Goal: Contribute content: Contribute content

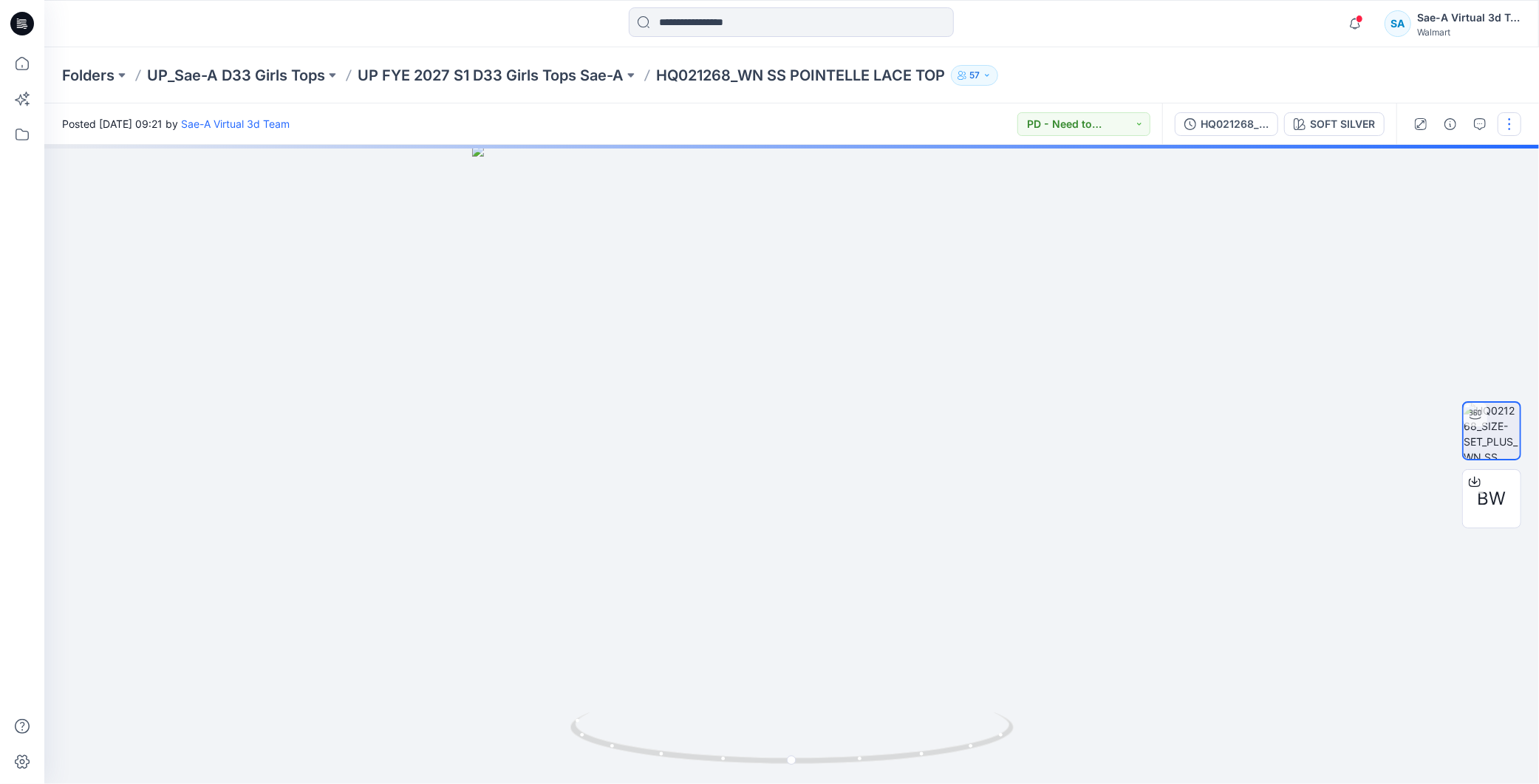
click at [749, 129] on button "button" at bounding box center [1509, 124] width 24 height 24
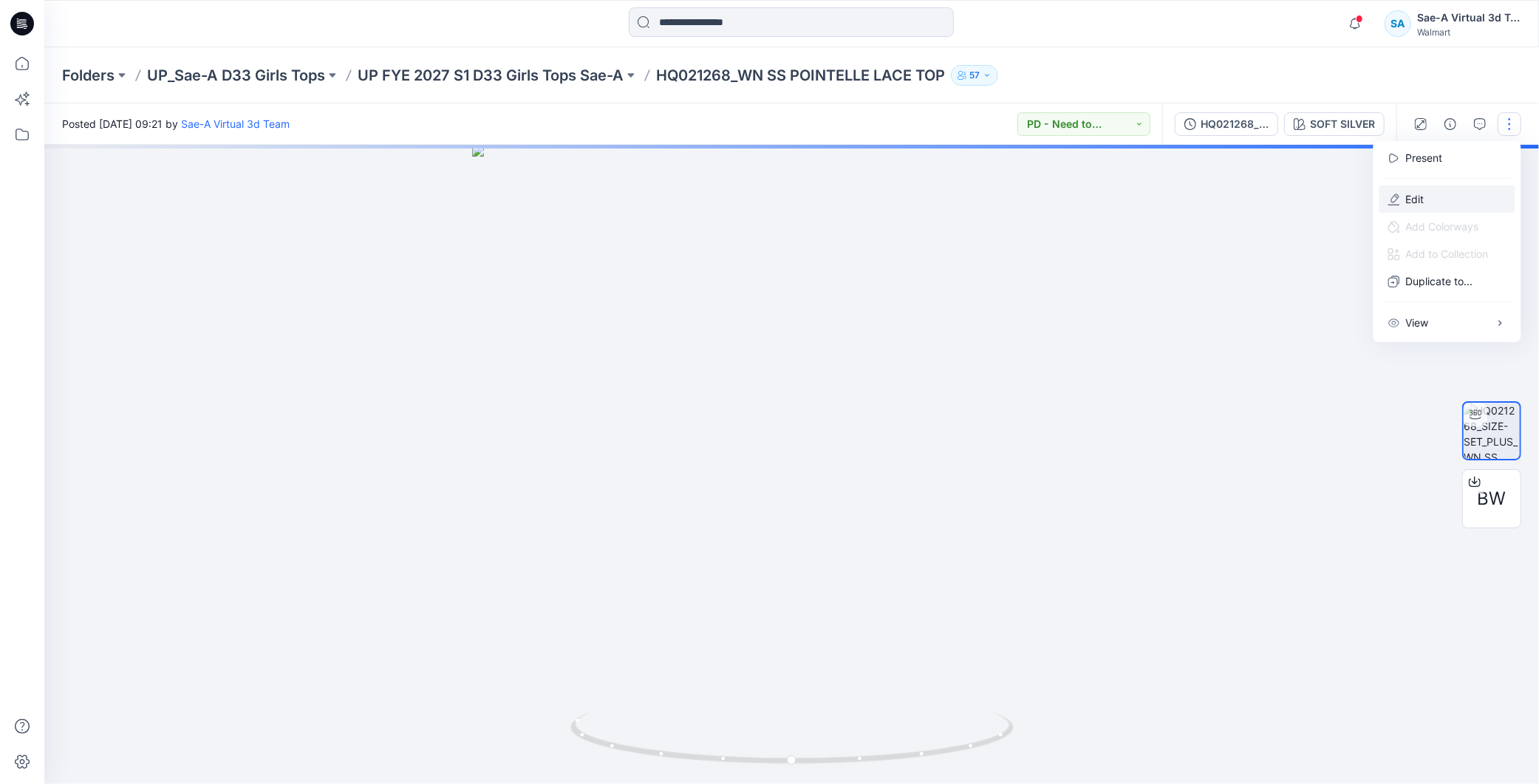
click at [749, 195] on button "Edit" at bounding box center [1447, 199] width 136 height 28
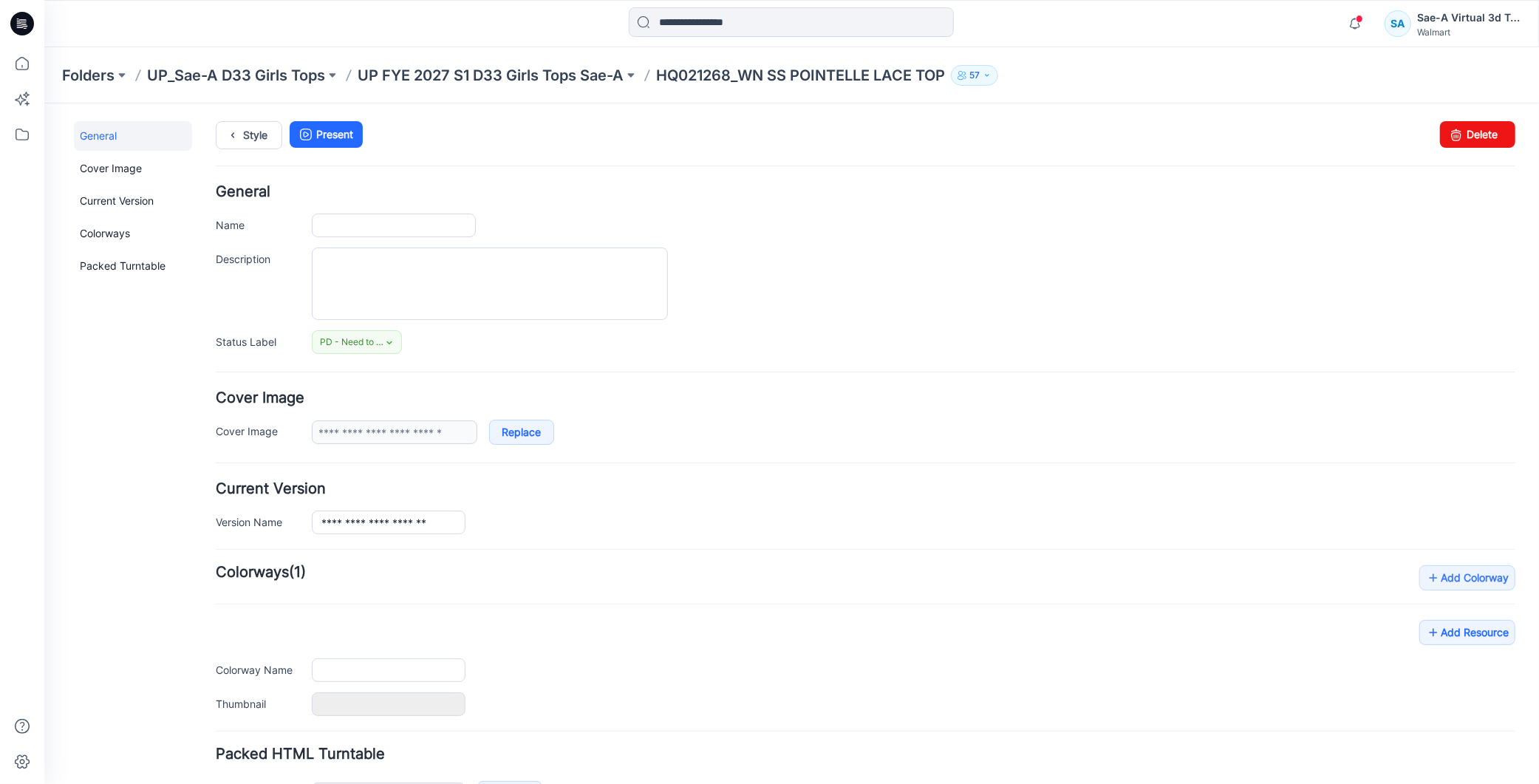
type input "**********"
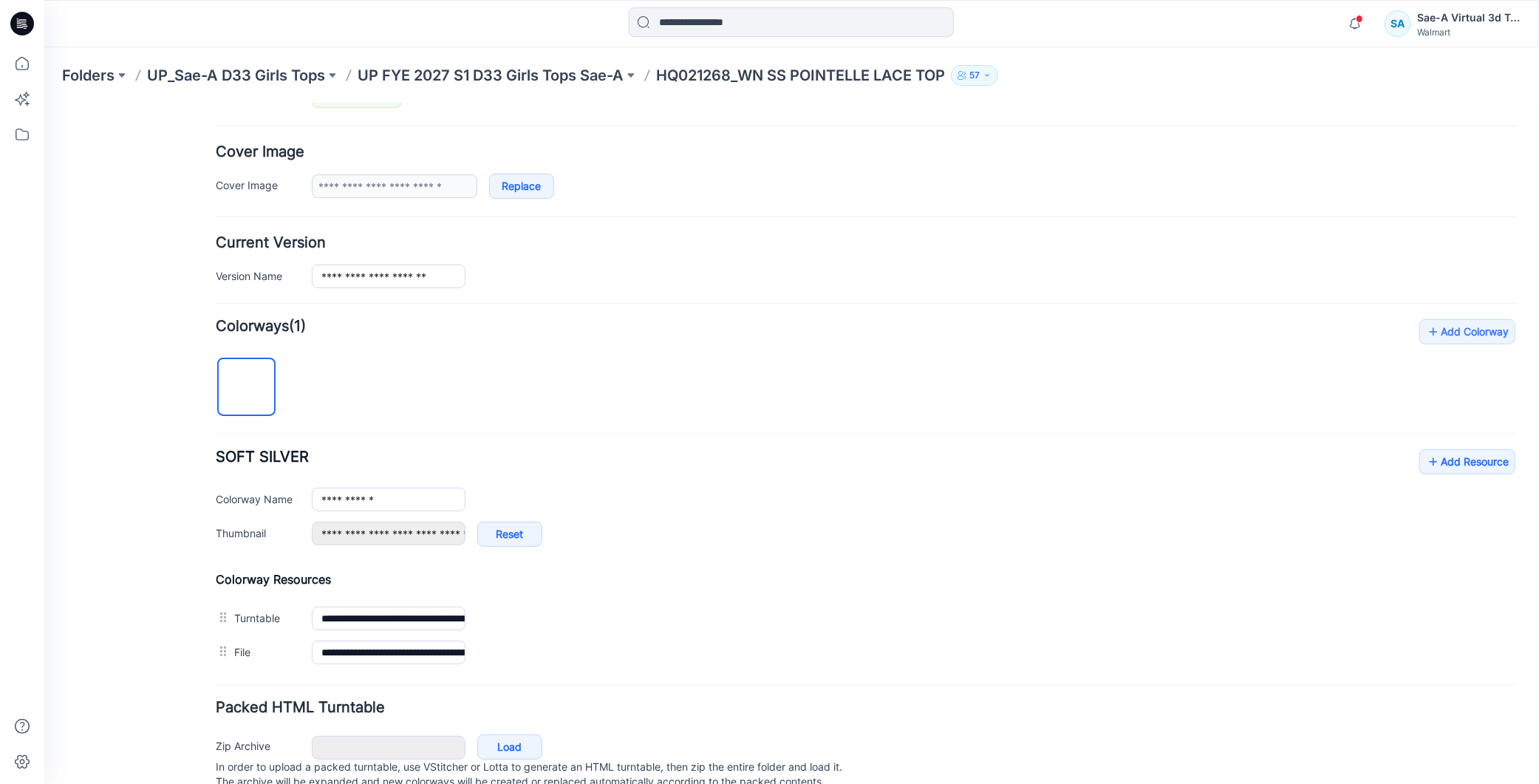
scroll to position [304, 0]
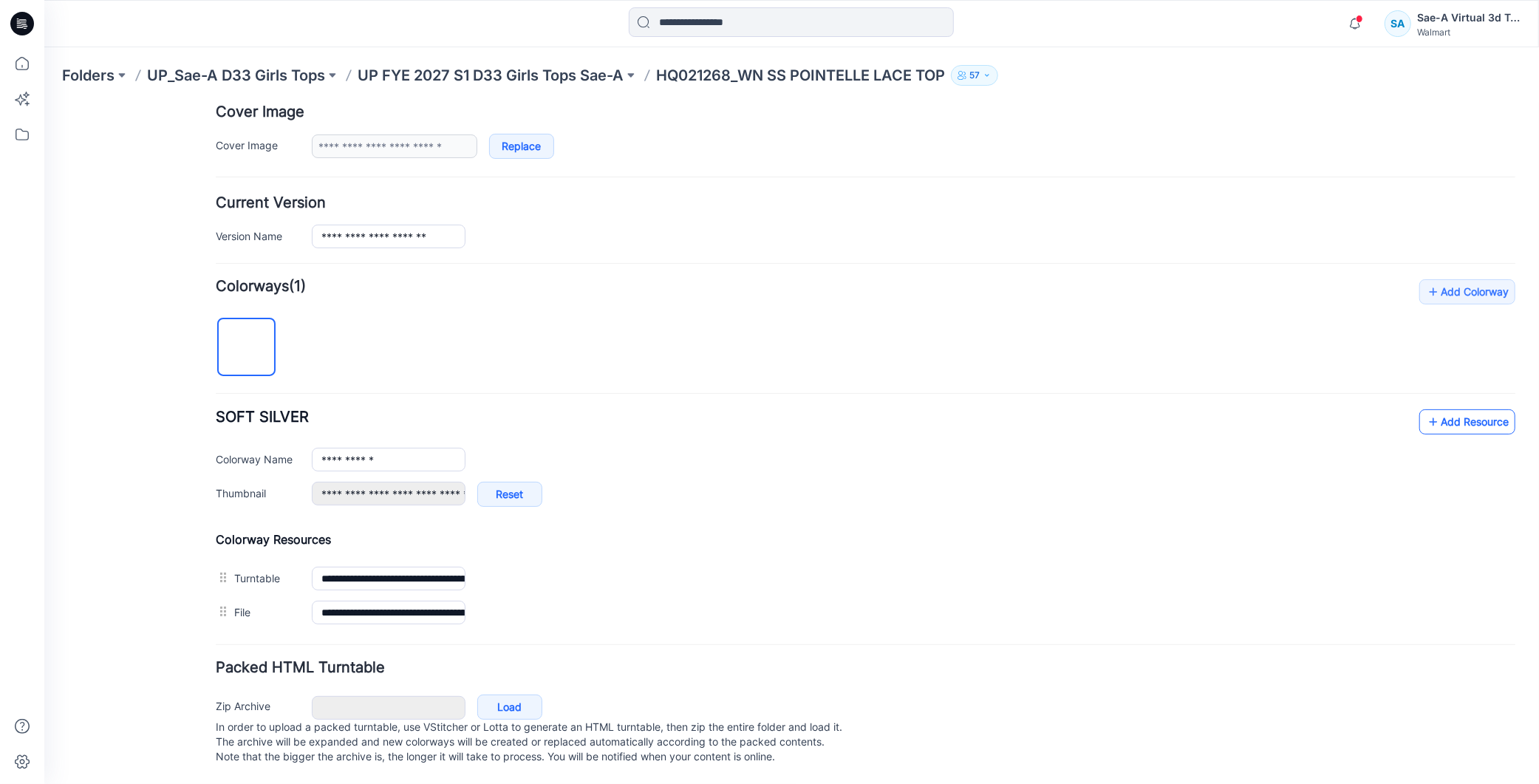
click at [1441, 409] on link "Add Resource" at bounding box center [1466, 421] width 96 height 25
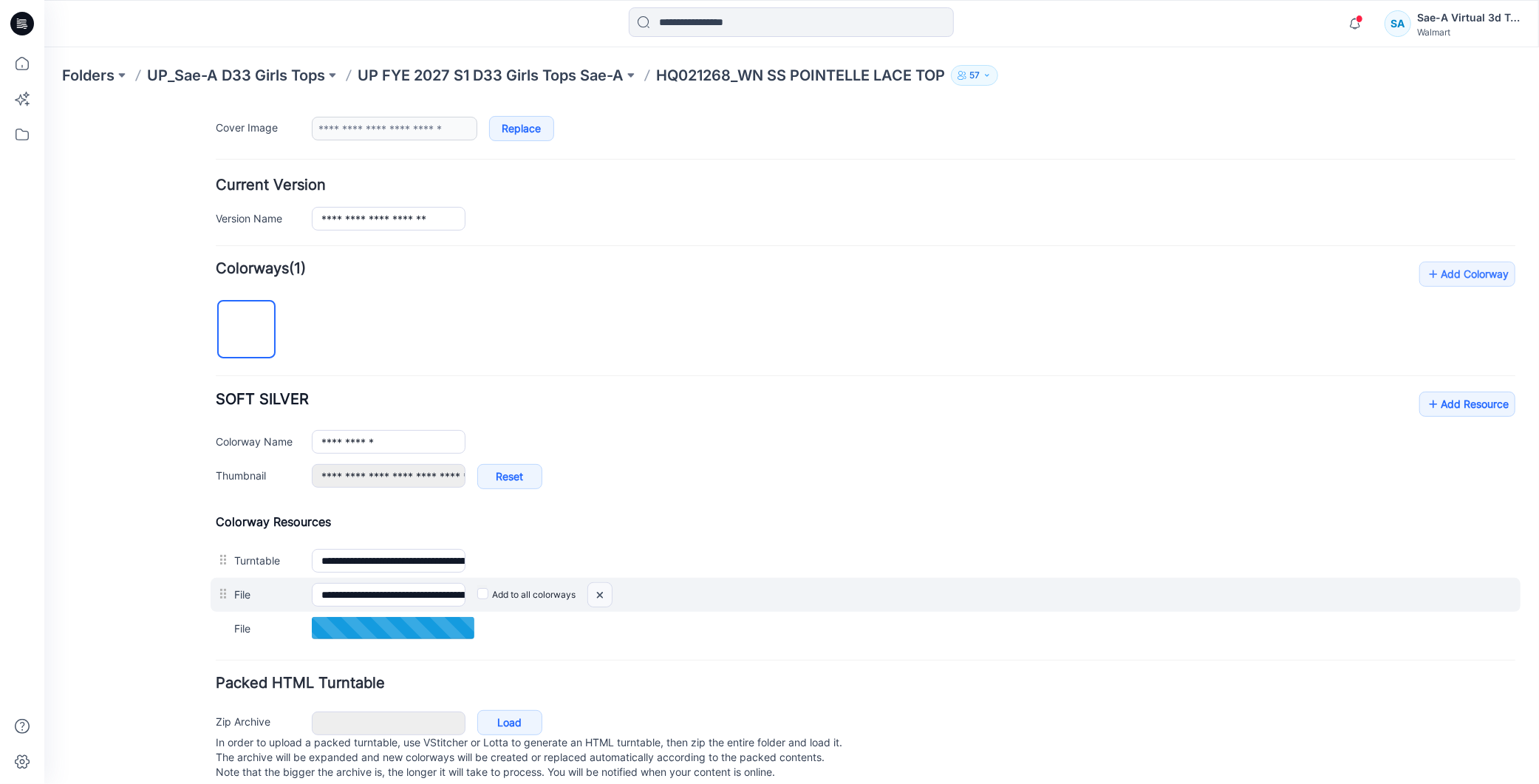
drag, startPoint x: 596, startPoint y: 594, endPoint x: 949, endPoint y: 191, distance: 535.7
click at [44, 103] on img at bounding box center [44, 103] width 0 height 0
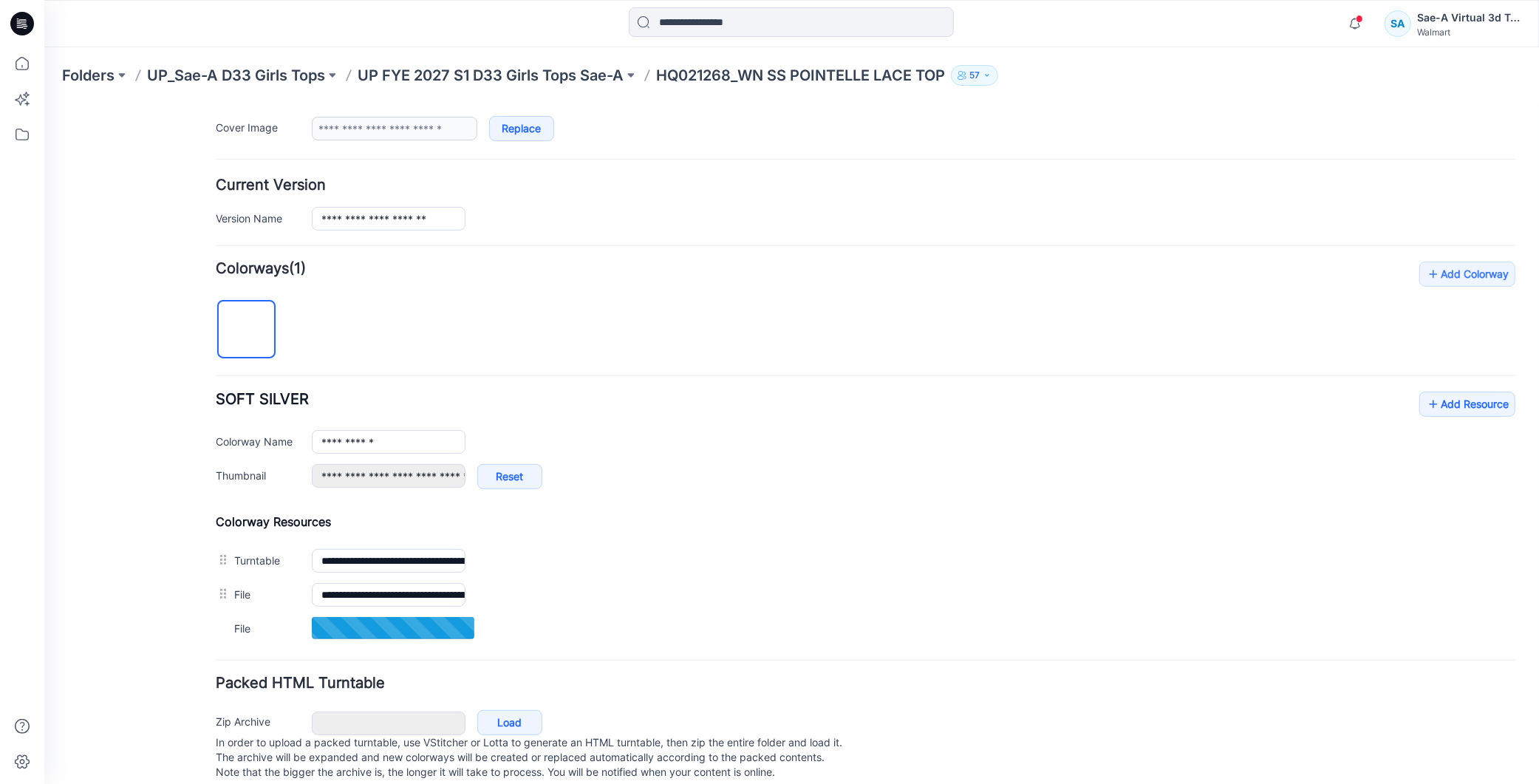
scroll to position [336, 0]
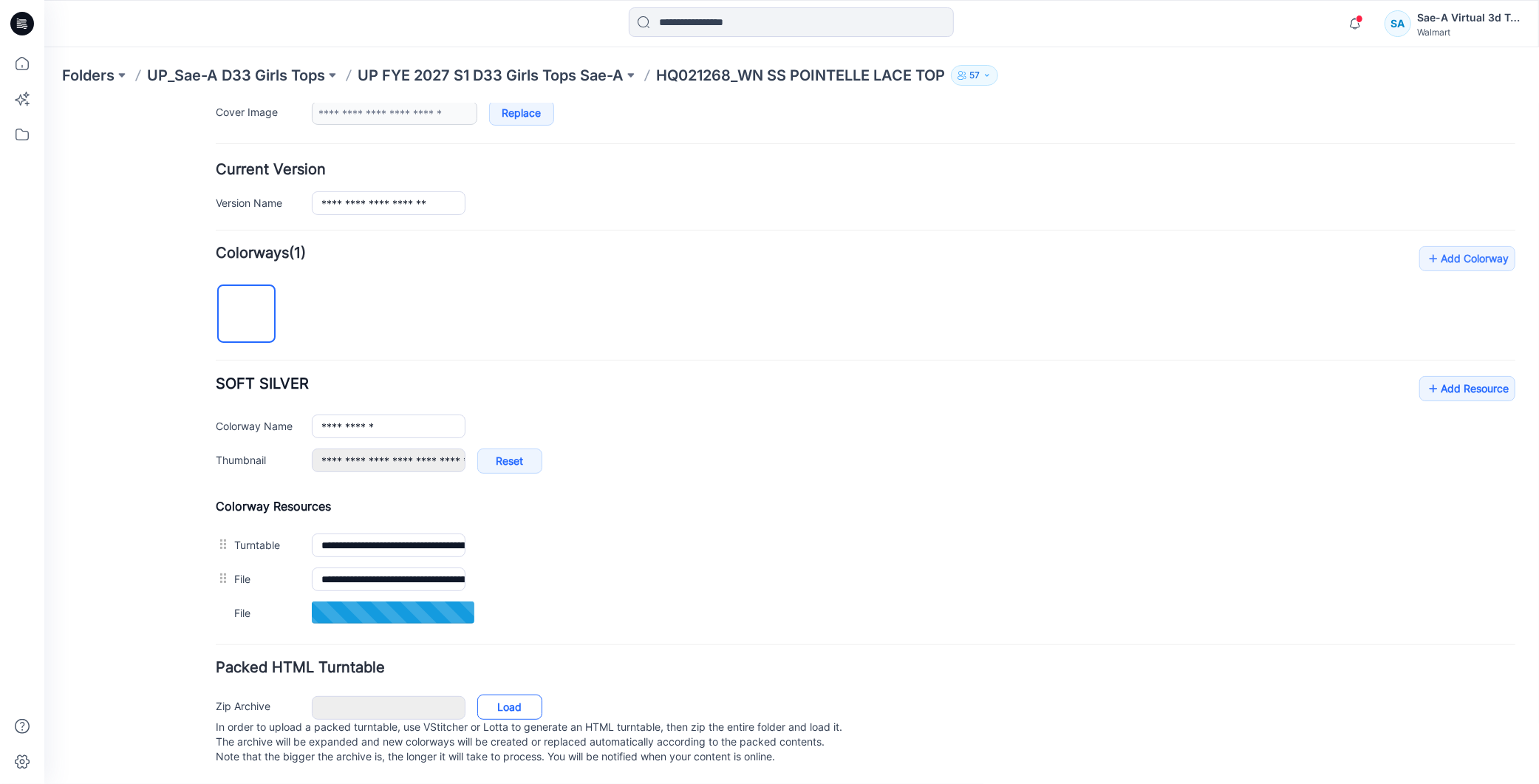
click at [502, 693] on link "Load" at bounding box center [509, 706] width 65 height 25
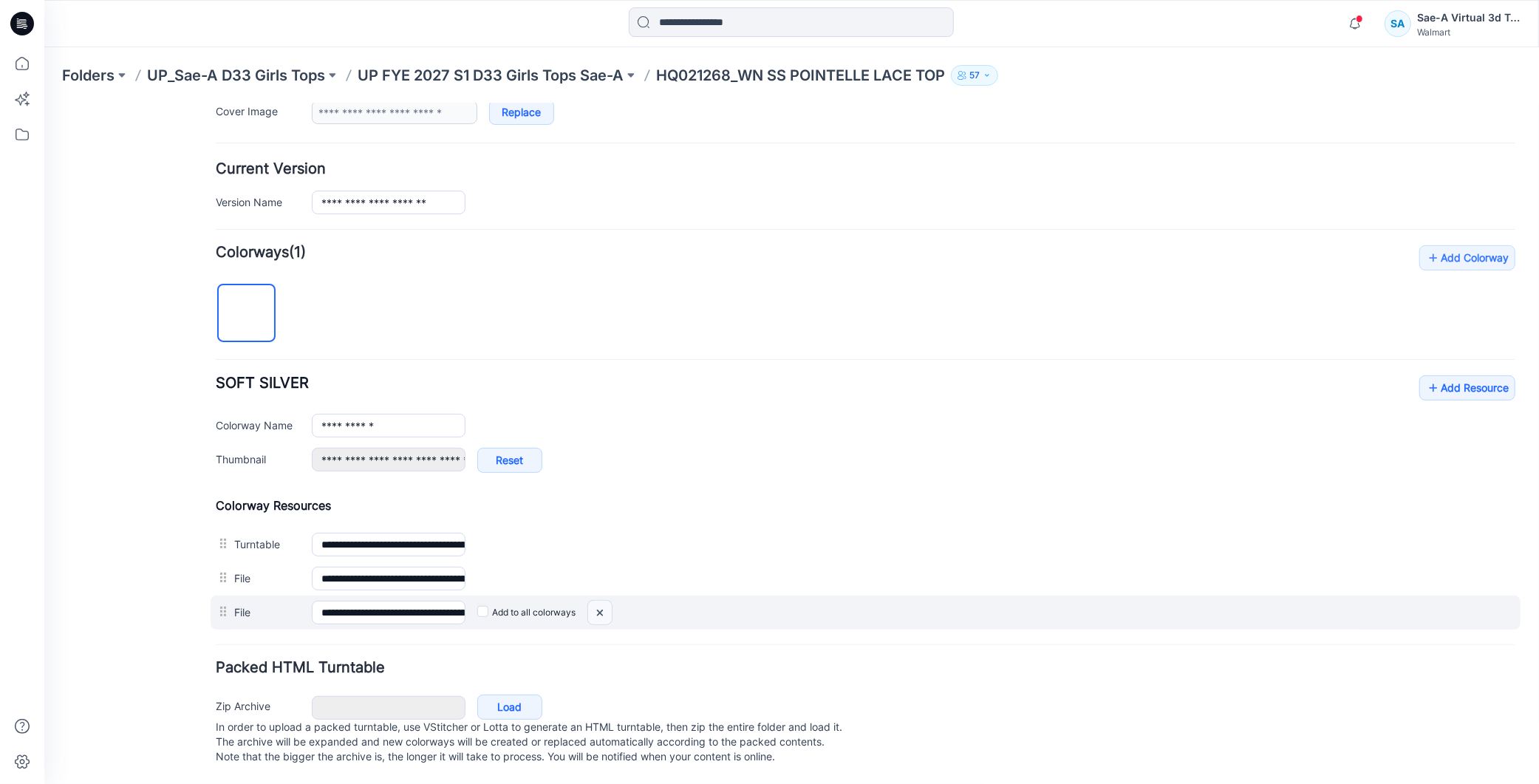
drag, startPoint x: 602, startPoint y: 604, endPoint x: 868, endPoint y: 204, distance: 480.4
click at [44, 103] on img at bounding box center [44, 103] width 0 height 0
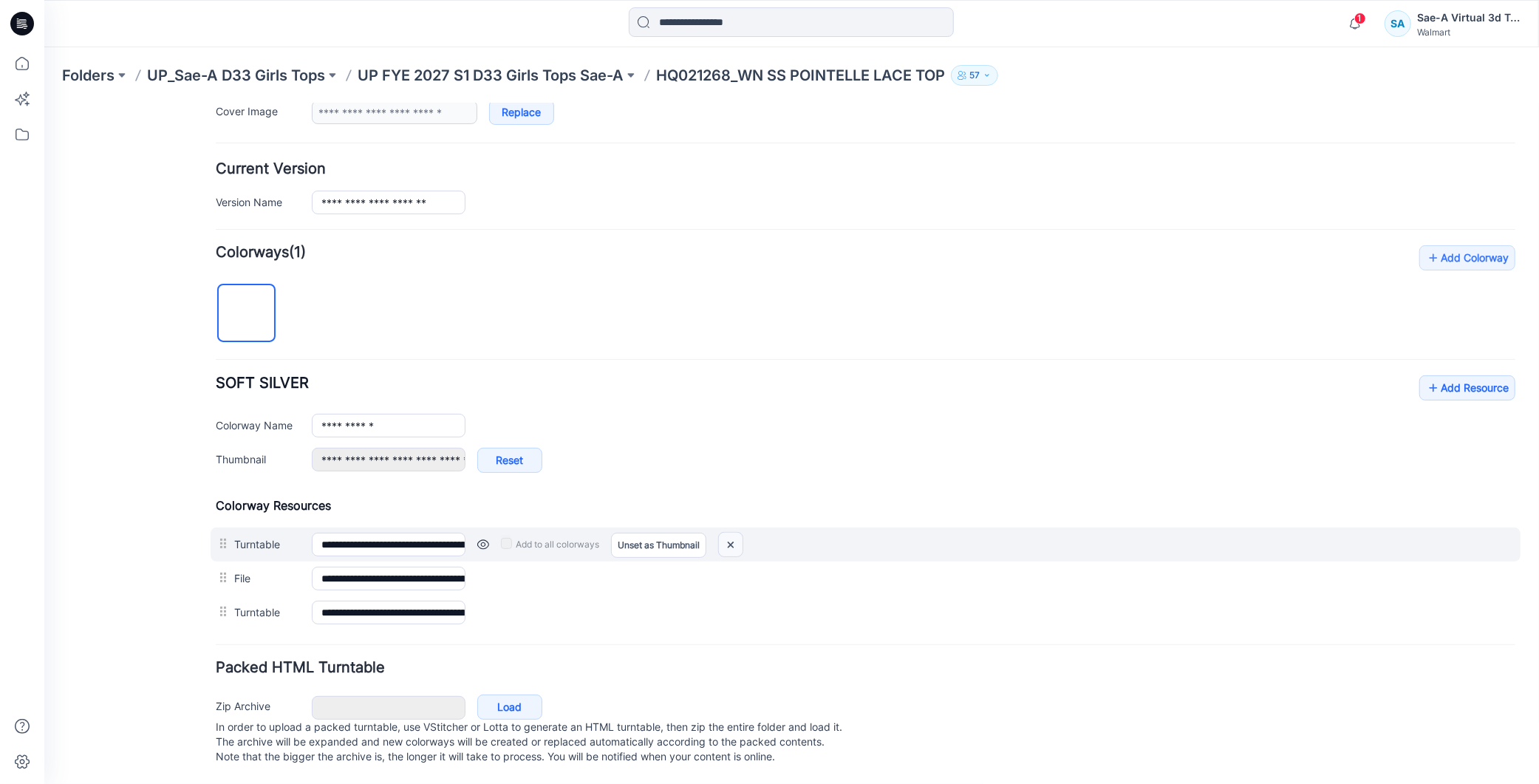
click at [741, 532] on img at bounding box center [730, 543] width 24 height 24
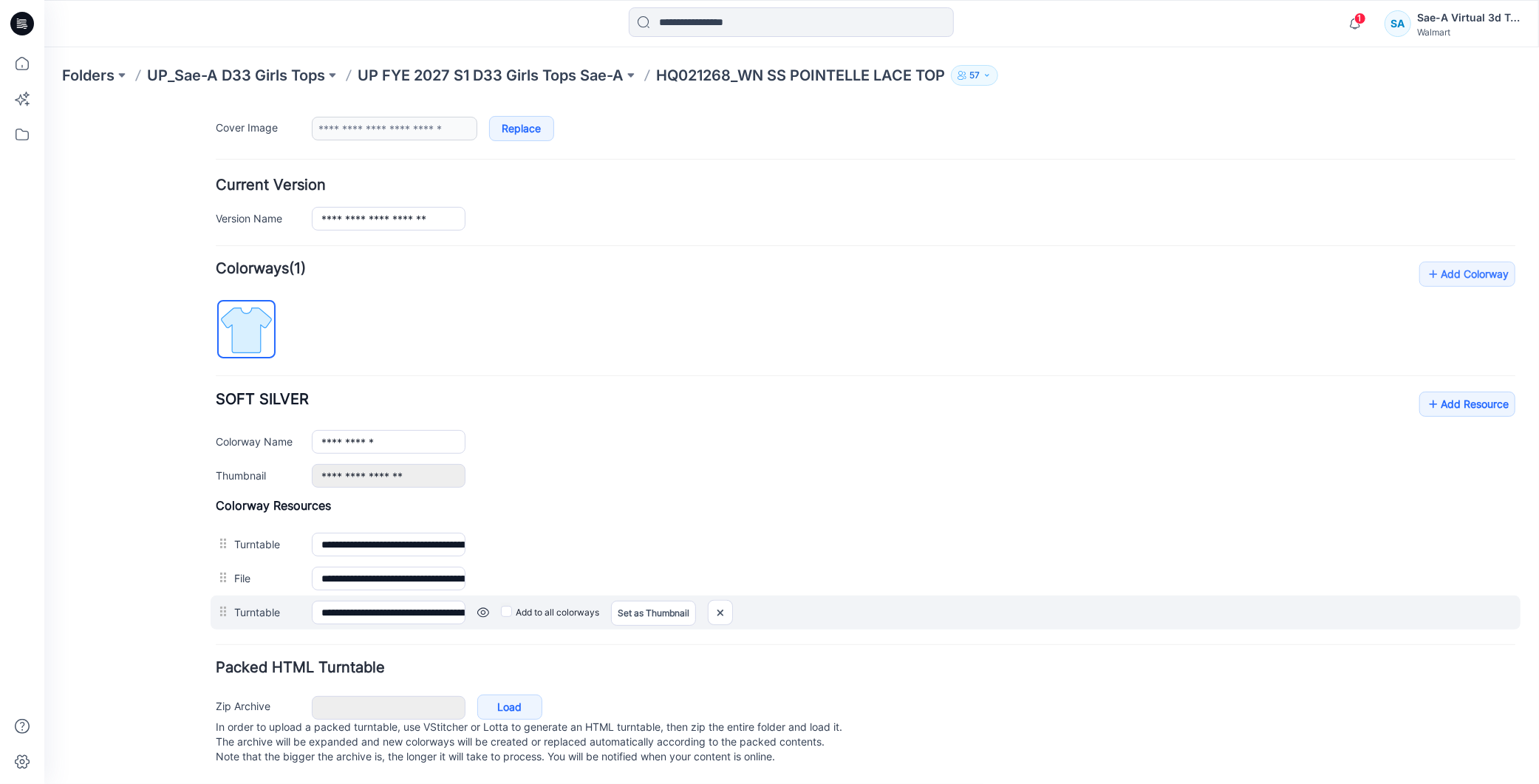
scroll to position [286, 0]
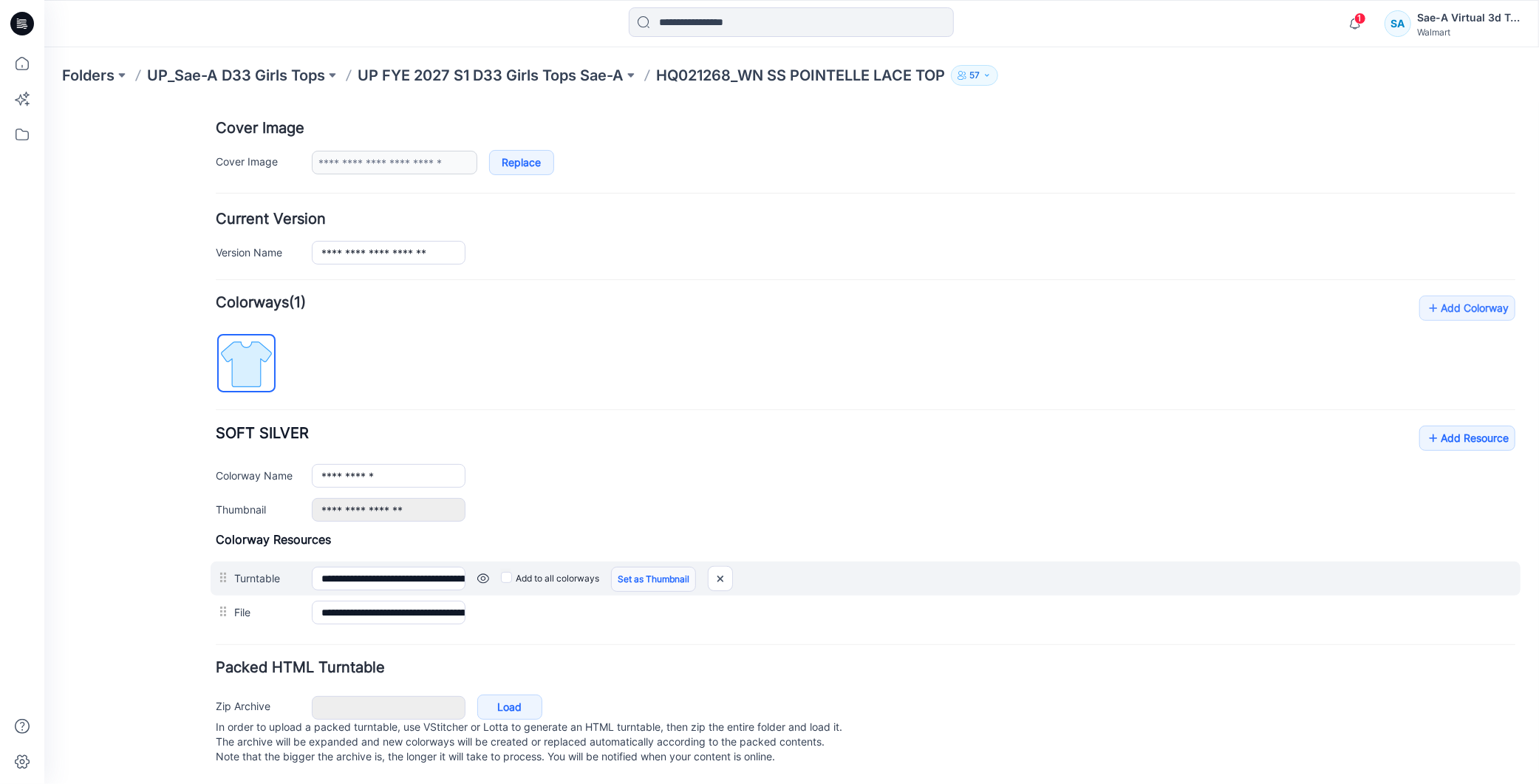
click at [621, 566] on link "Set as Thumbnail" at bounding box center [653, 579] width 85 height 25
type input "**********"
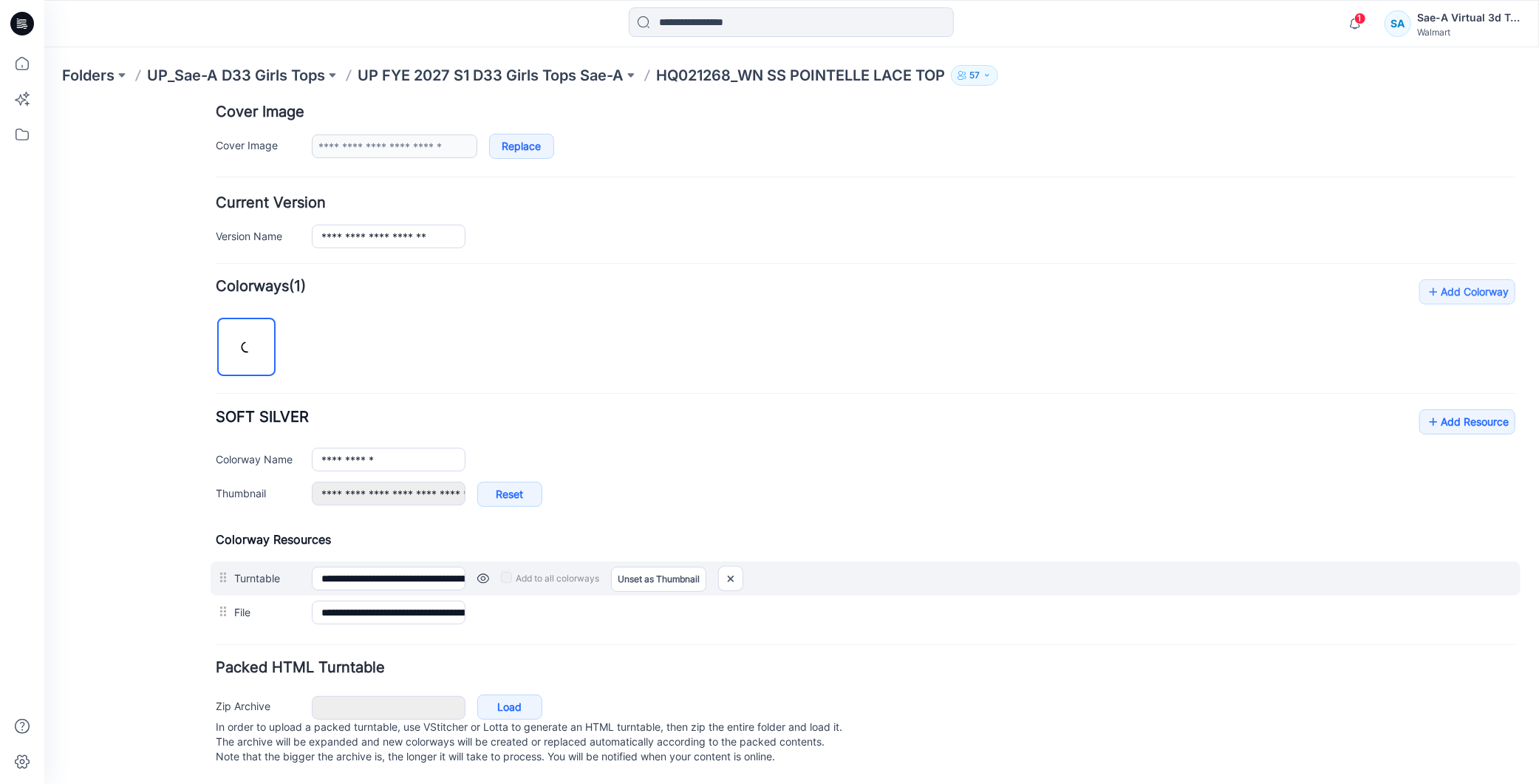
scroll to position [0, 0]
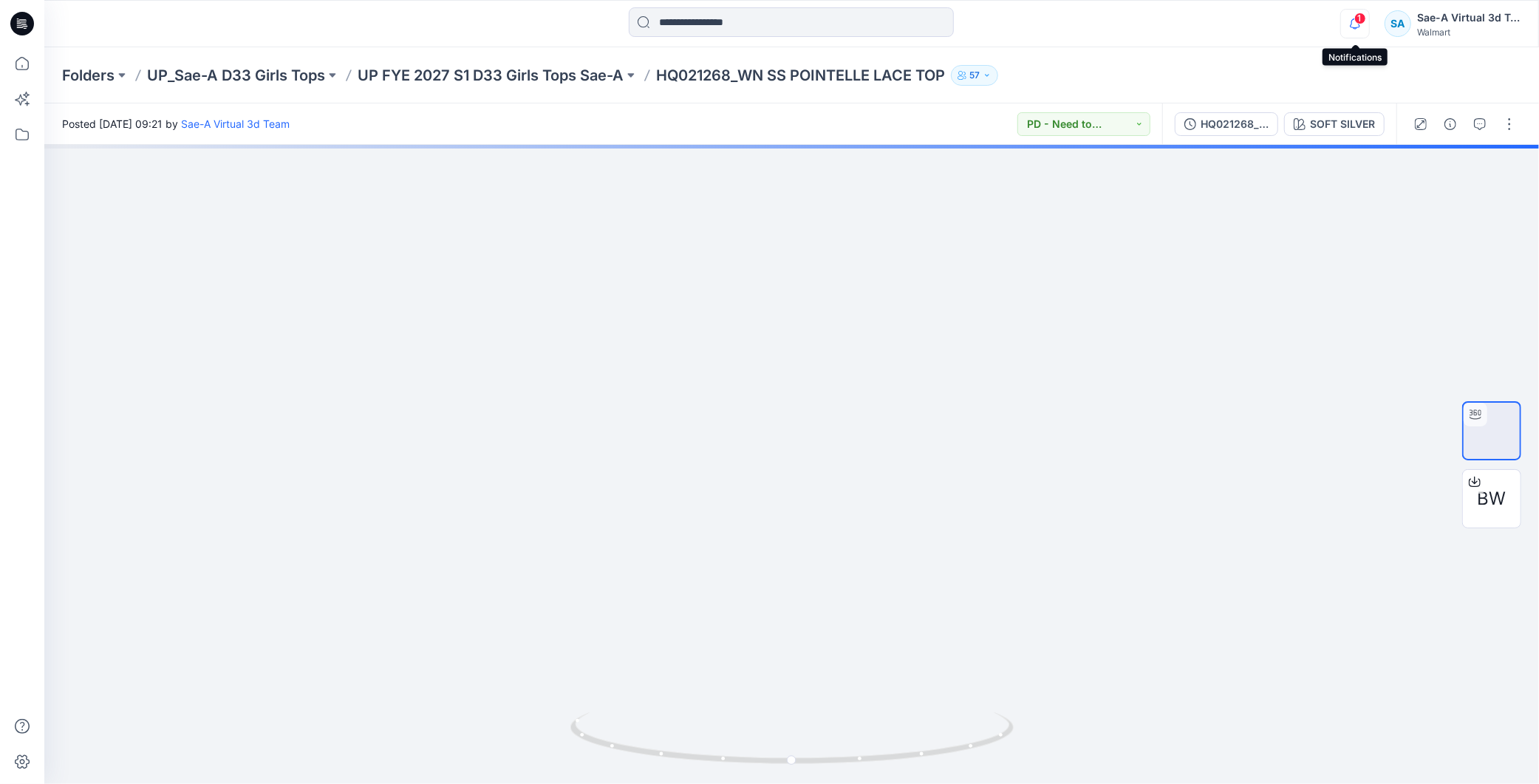
click at [1360, 26] on icon "button" at bounding box center [1355, 23] width 28 height 29
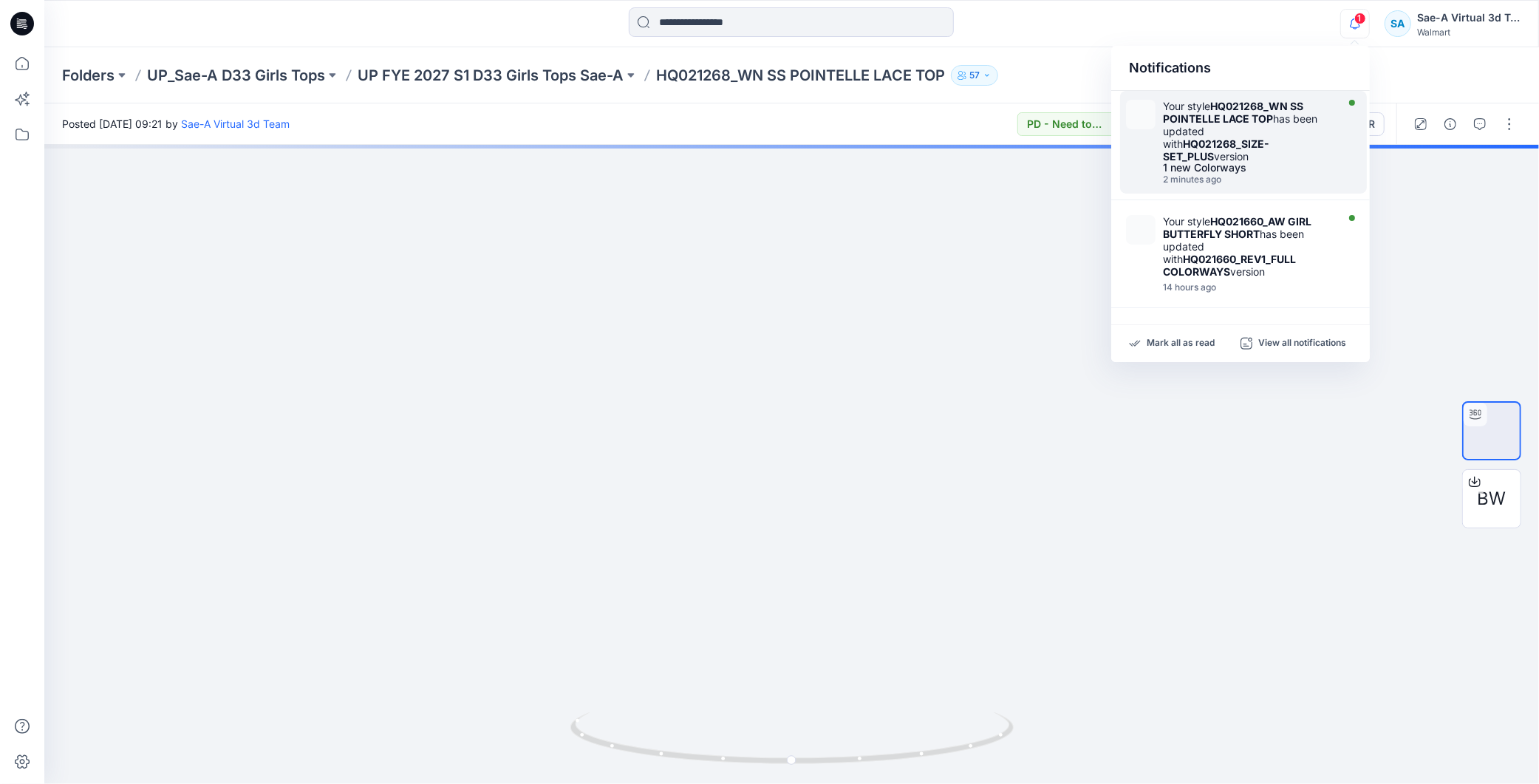
click at [1254, 139] on strong "HQ021268_SIZE-SET_PLUS" at bounding box center [1216, 150] width 107 height 25
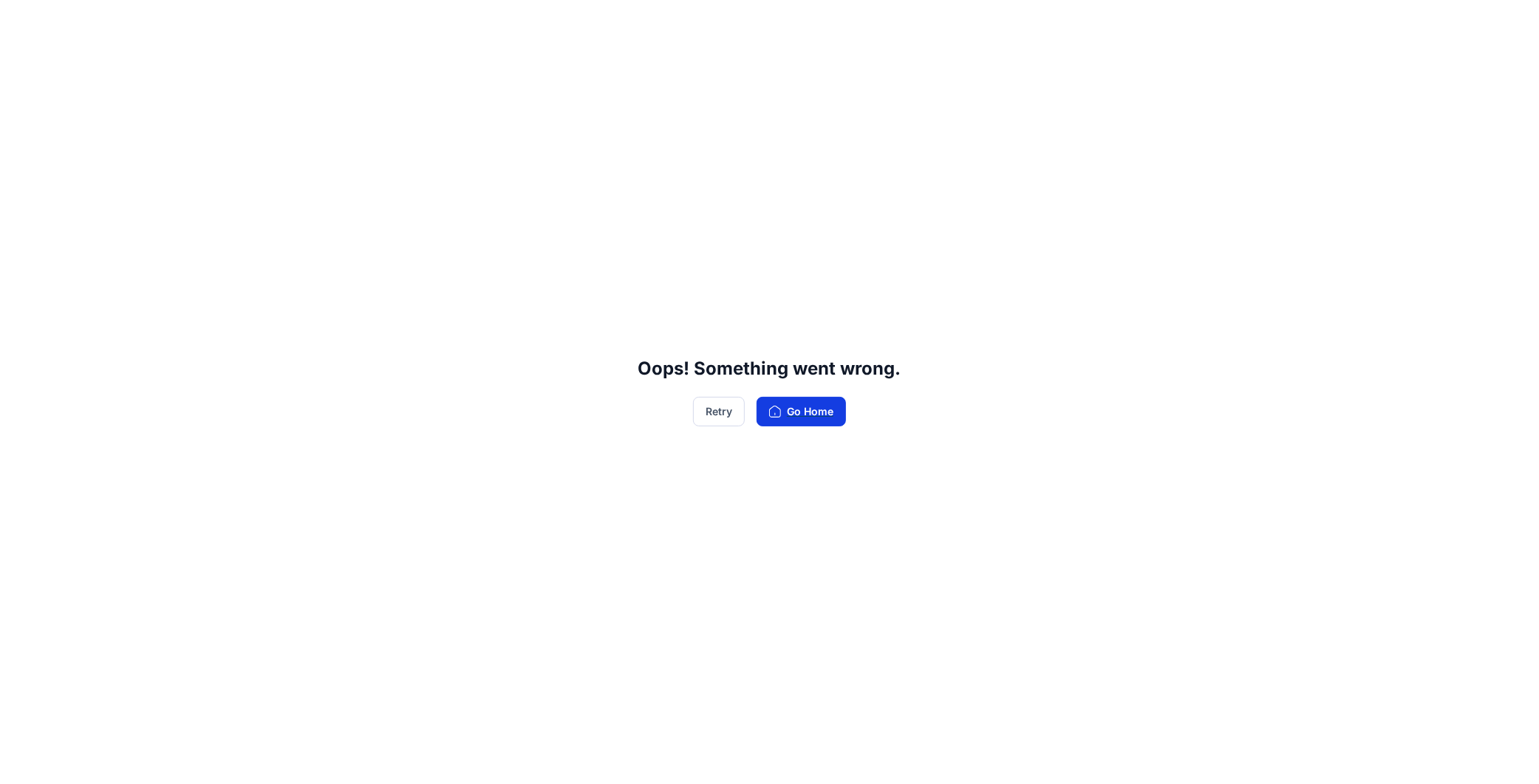
click at [799, 403] on button "Go Home" at bounding box center [801, 411] width 90 height 29
click at [778, 409] on icon "button" at bounding box center [774, 411] width 12 height 12
click at [712, 417] on button "Retry" at bounding box center [718, 411] width 52 height 29
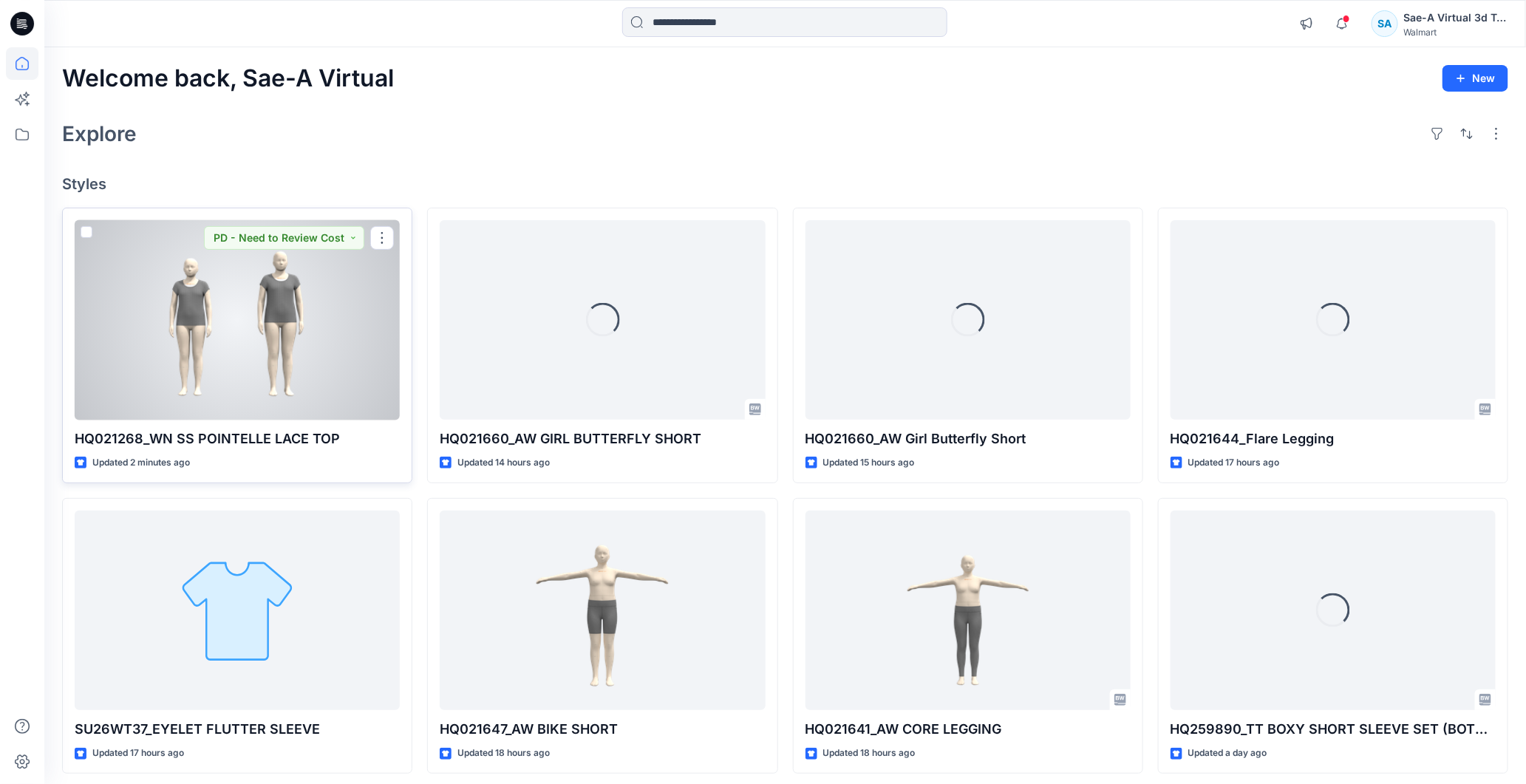
click at [317, 349] on div at bounding box center [237, 320] width 325 height 200
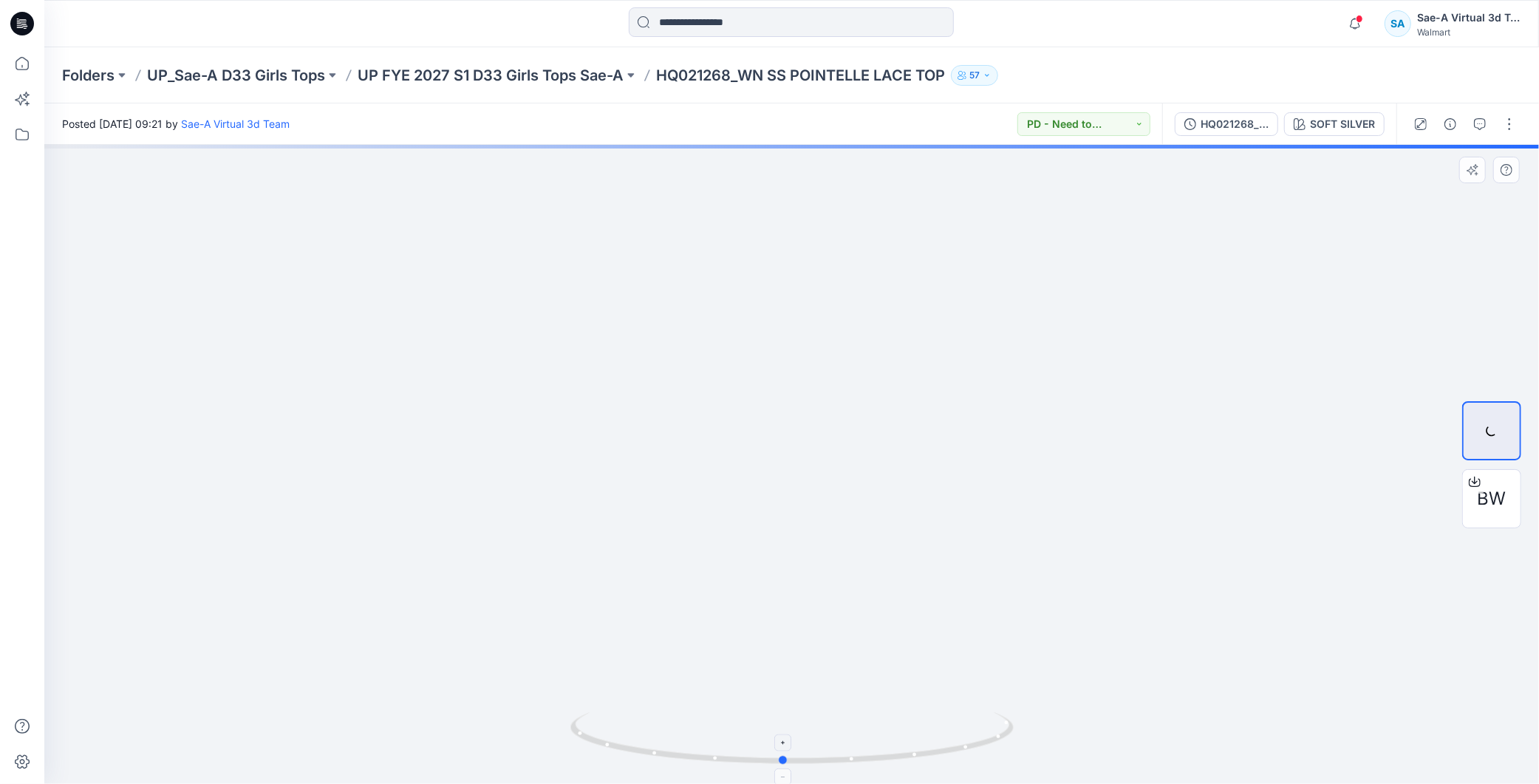
drag, startPoint x: 939, startPoint y: 766, endPoint x: 861, endPoint y: 732, distance: 85.1
click at [861, 732] on div at bounding box center [791, 464] width 1495 height 639
click at [1214, 112] on button "HQ021268_SIZE-SET_PLUS" at bounding box center [1226, 124] width 103 height 24
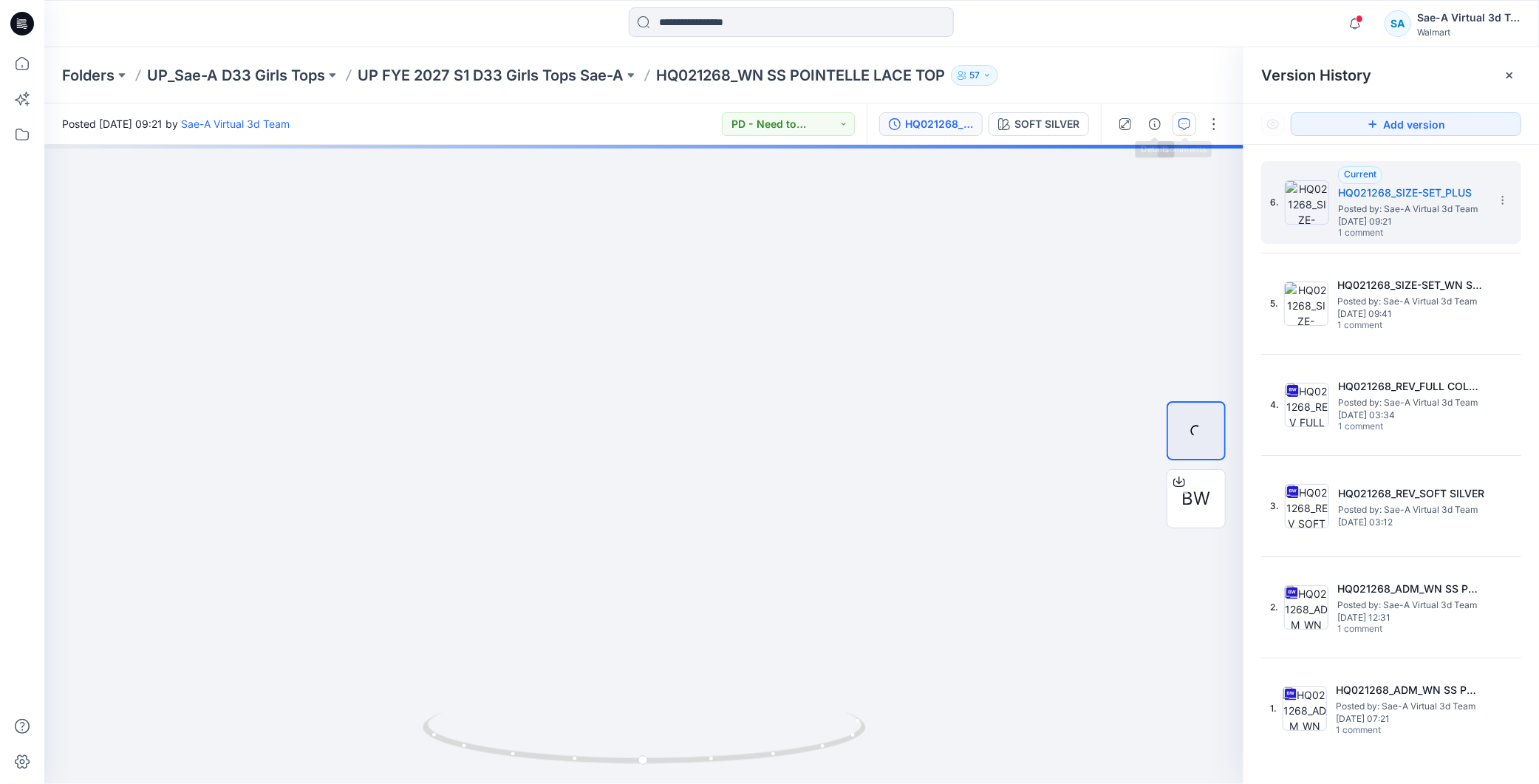
click at [1190, 121] on icon "button" at bounding box center [1183, 124] width 12 height 12
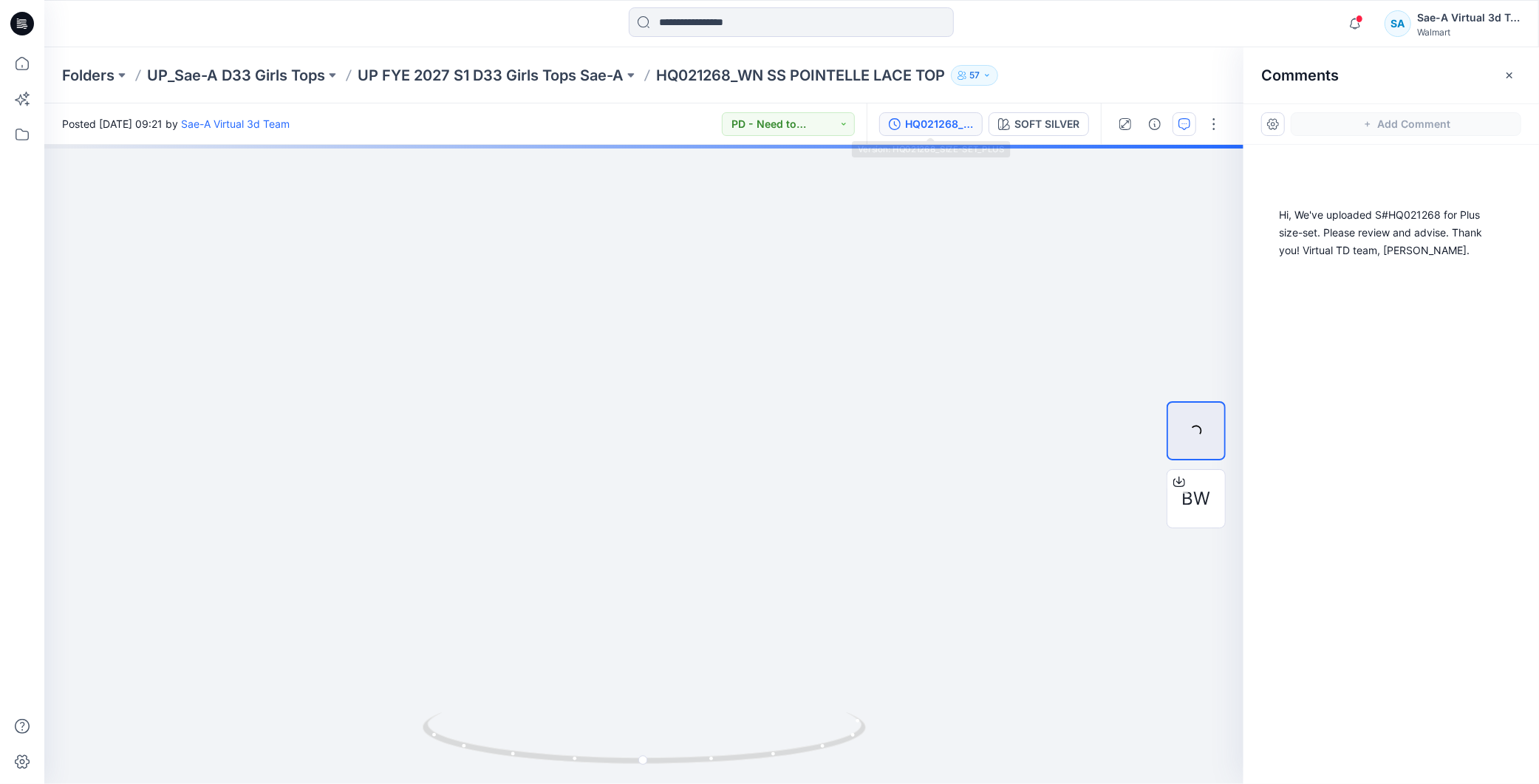
click at [950, 133] on button "HQ021268_SIZE-SET_PLUS" at bounding box center [931, 124] width 103 height 24
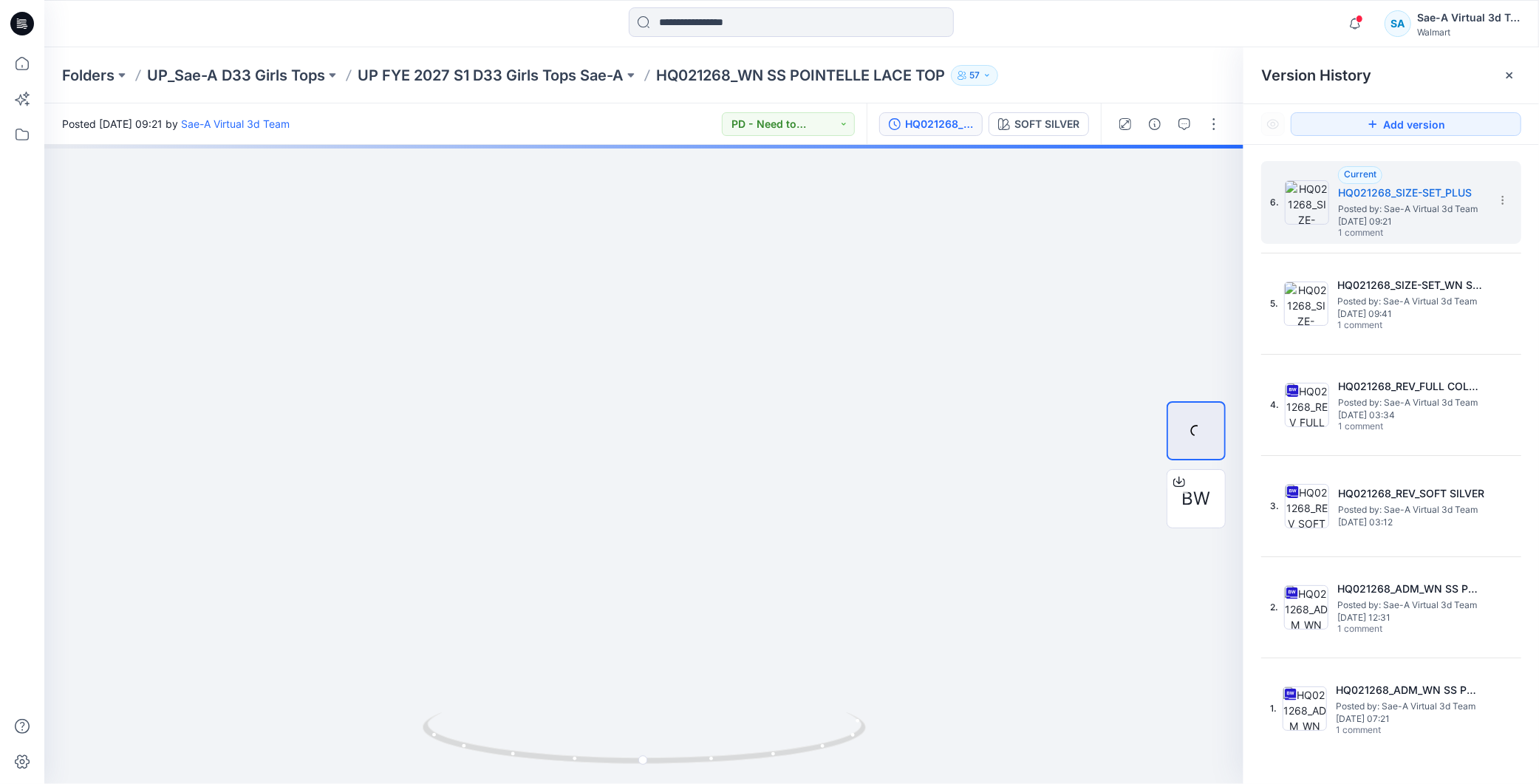
click at [28, 20] on icon at bounding box center [22, 23] width 24 height 24
